Goal: Task Accomplishment & Management: Manage account settings

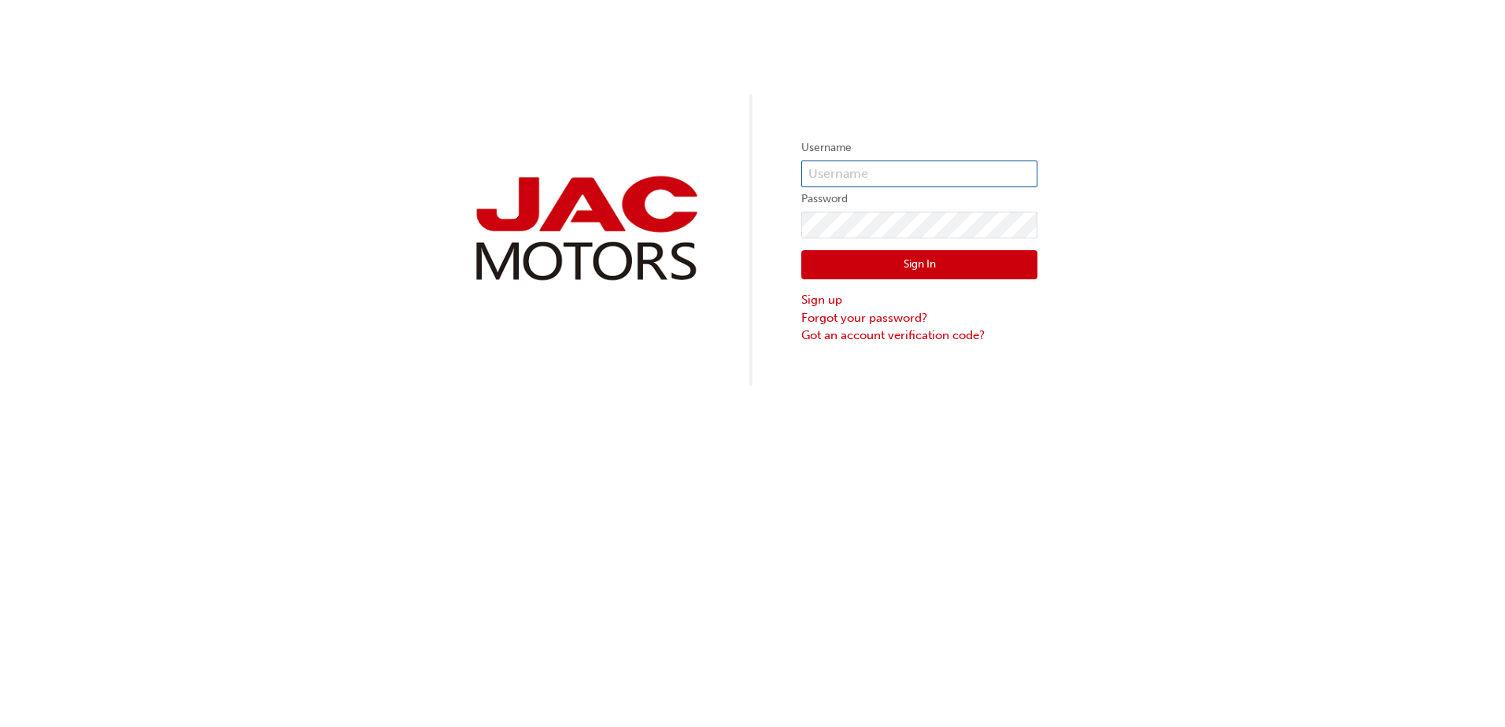
type input "WL0207"
click at [901, 267] on button "Sign In" at bounding box center [919, 265] width 236 height 30
type input "WL0207"
click at [921, 261] on button "Sign In" at bounding box center [919, 265] width 236 height 30
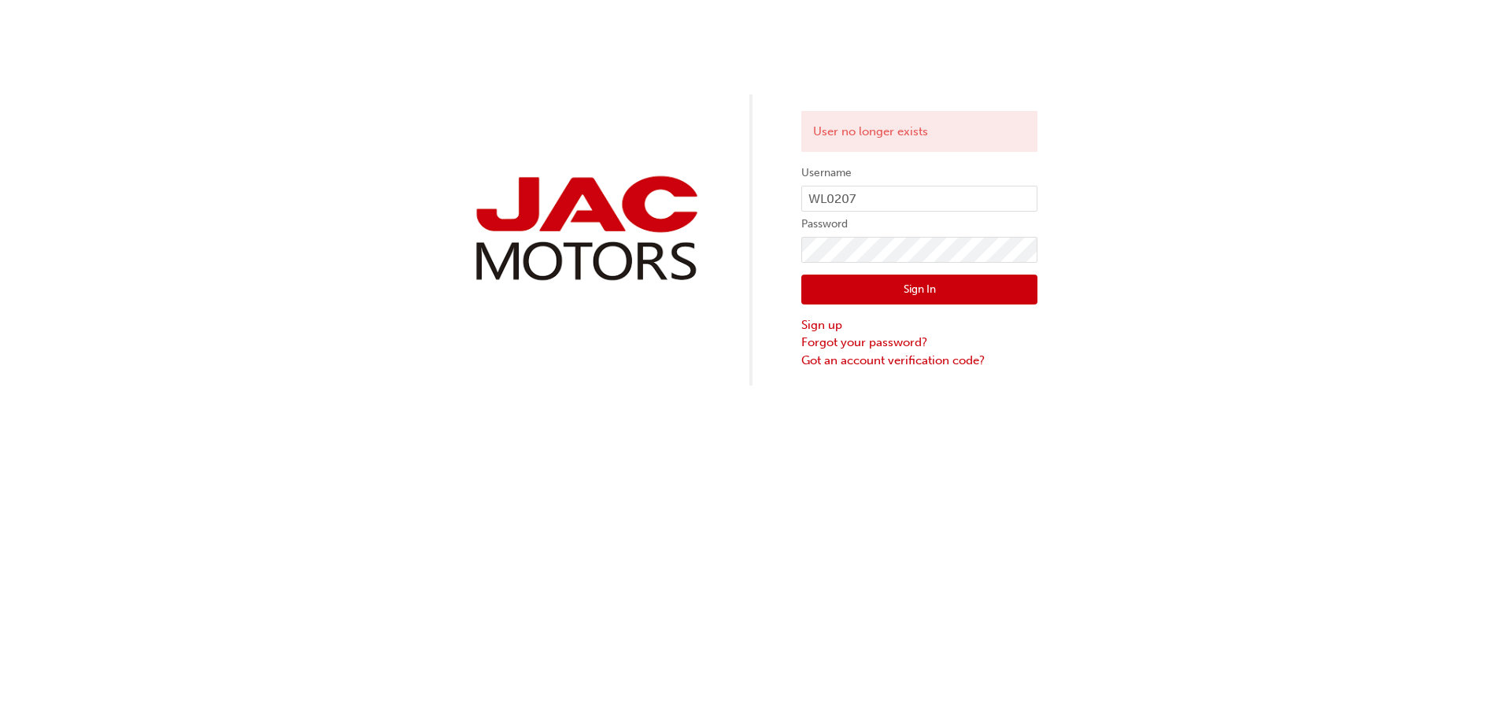
click at [870, 287] on button "Sign In" at bounding box center [919, 290] width 236 height 30
click at [656, 380] on div "User no longer exists Username WL0207 Password Sign In Sign up Forgot your pass…" at bounding box center [752, 193] width 1505 height 386
click at [903, 290] on button "Sign In" at bounding box center [919, 290] width 236 height 30
click at [873, 293] on button "Sign In" at bounding box center [919, 290] width 236 height 30
